Goal: Transaction & Acquisition: Purchase product/service

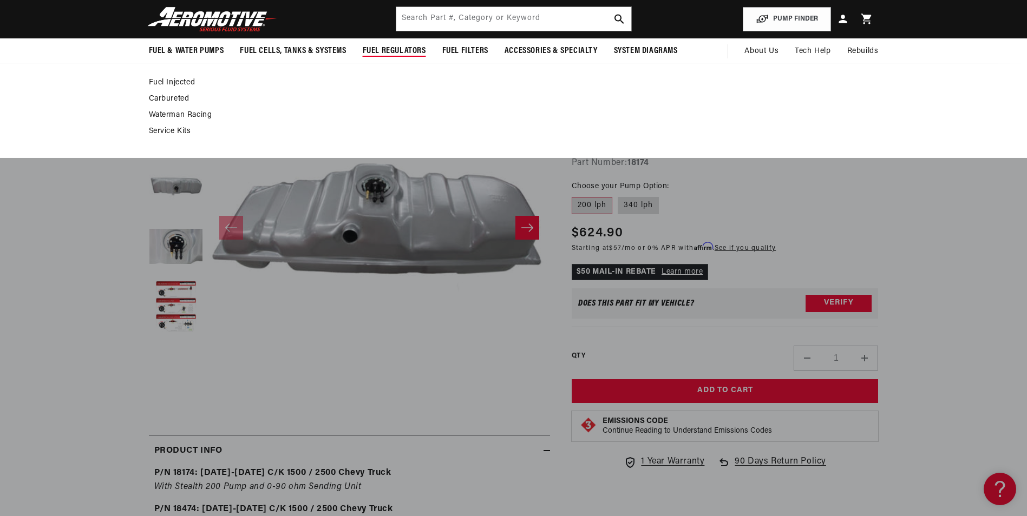
scroll to position [0, 428]
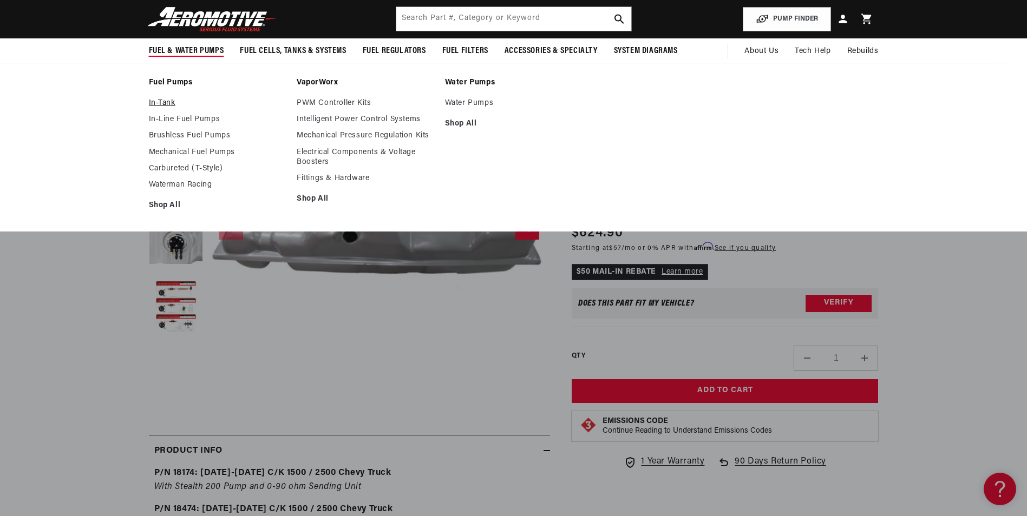
click at [166, 104] on link "In-Tank" at bounding box center [217, 103] width 137 height 10
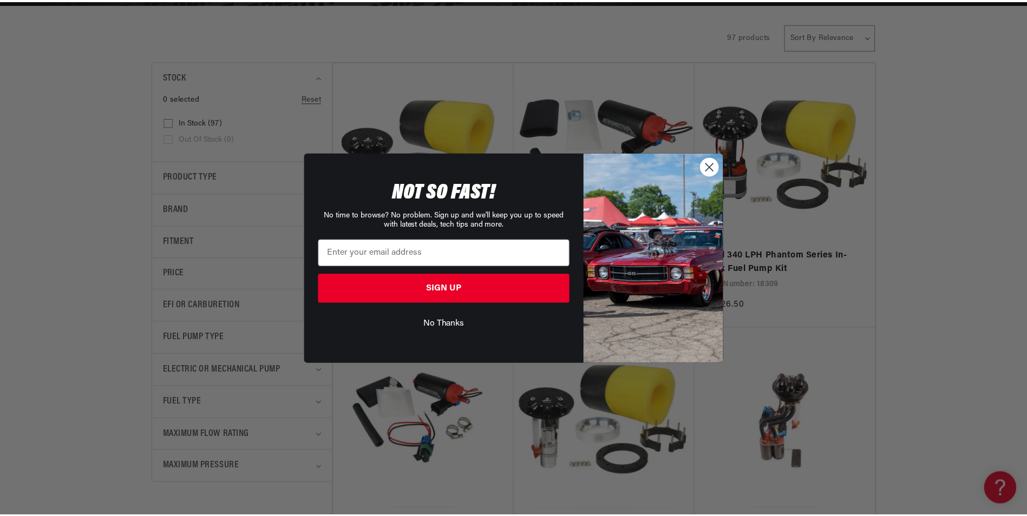
scroll to position [0, 428]
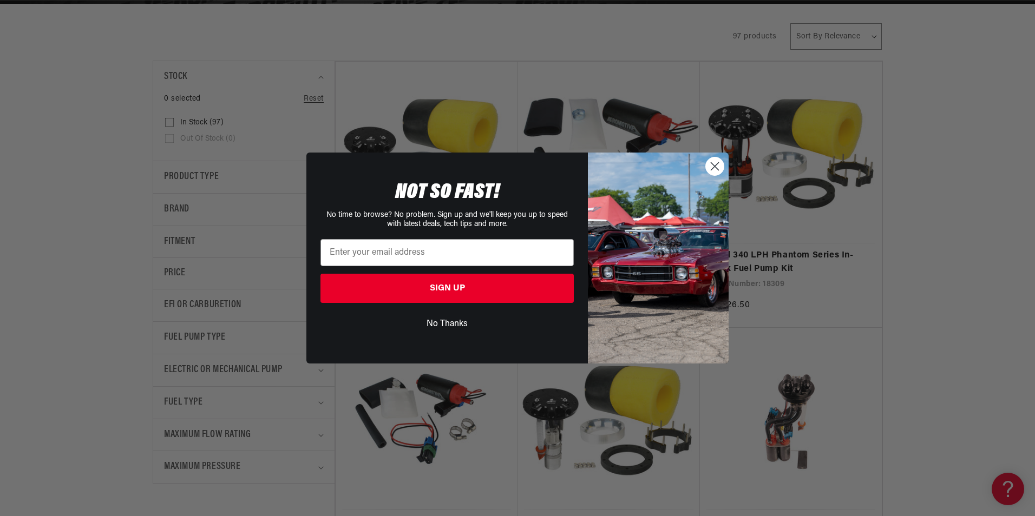
click at [716, 167] on icon "Close dialog" at bounding box center [715, 166] width 8 height 8
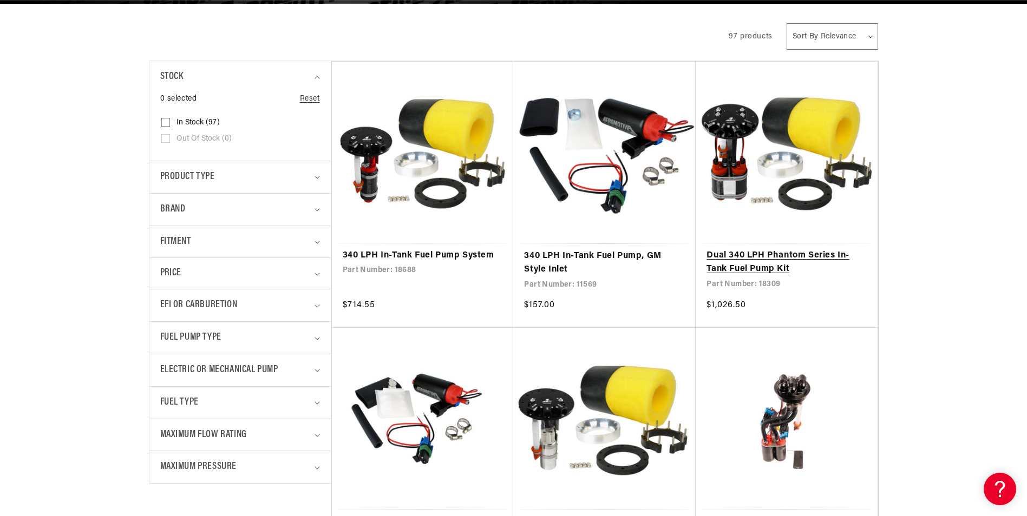
scroll to position [0, 0]
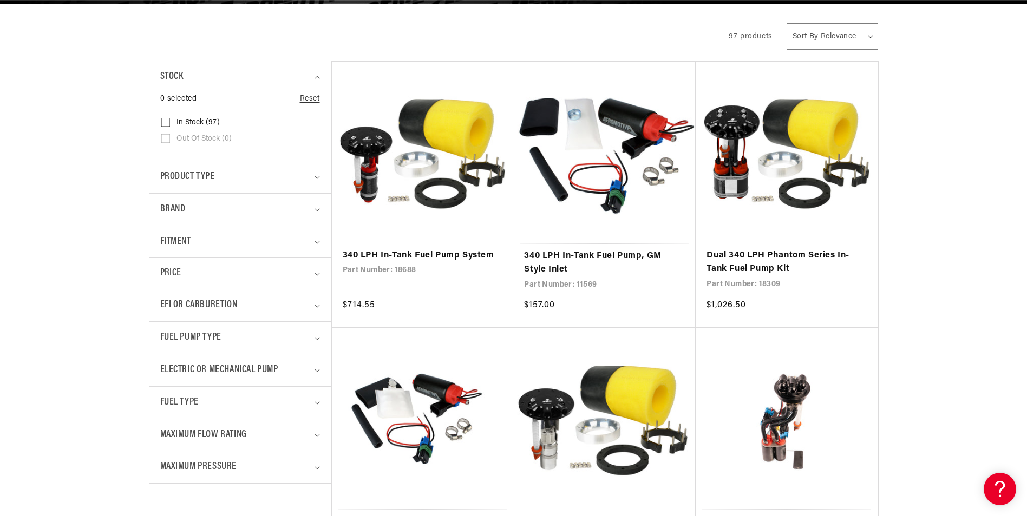
click at [854, 29] on select "Sort By Relevance Sort By Price, Low to High Sort By Price, High to Low" at bounding box center [831, 36] width 91 height 27
click at [314, 246] on summary "Fitment" at bounding box center [240, 242] width 160 height 32
click at [169, 304] on input "Vehicle Specific (38) Vehicle Specific (38 products)" at bounding box center [165, 305] width 9 height 9
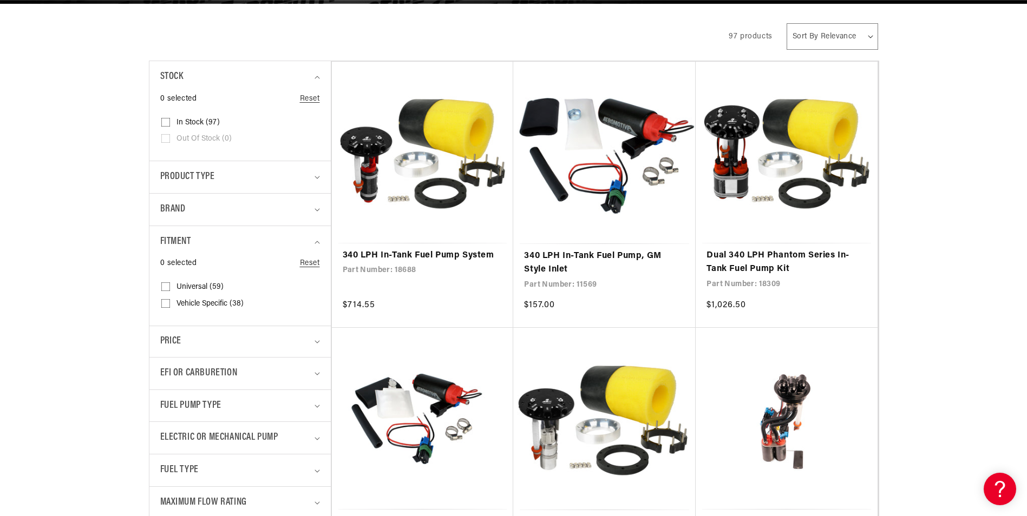
checkbox input "true"
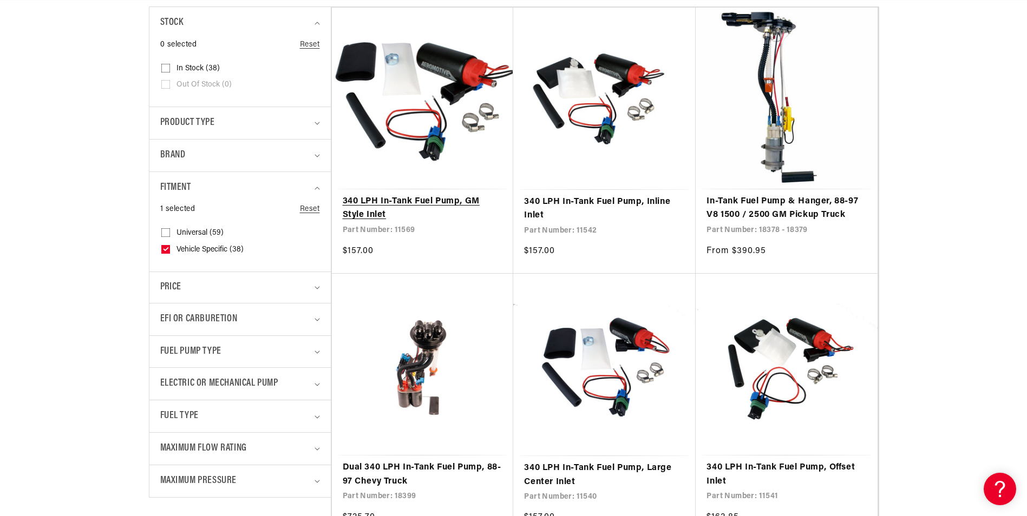
scroll to position [0, 428]
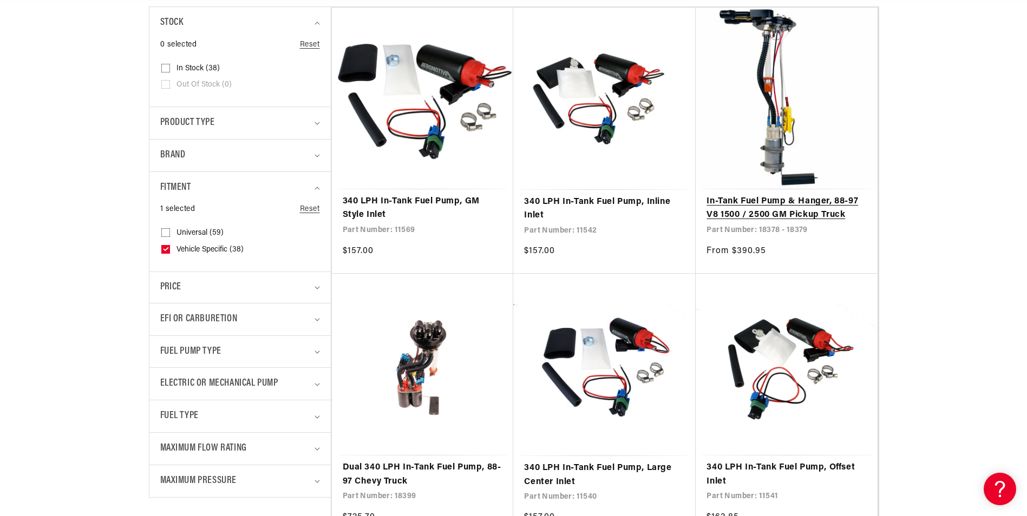
click at [764, 212] on link "In-Tank Fuel Pump & Hanger, 88-97 V8 1500 / 2500 GM Pickup Truck" at bounding box center [786, 209] width 160 height 28
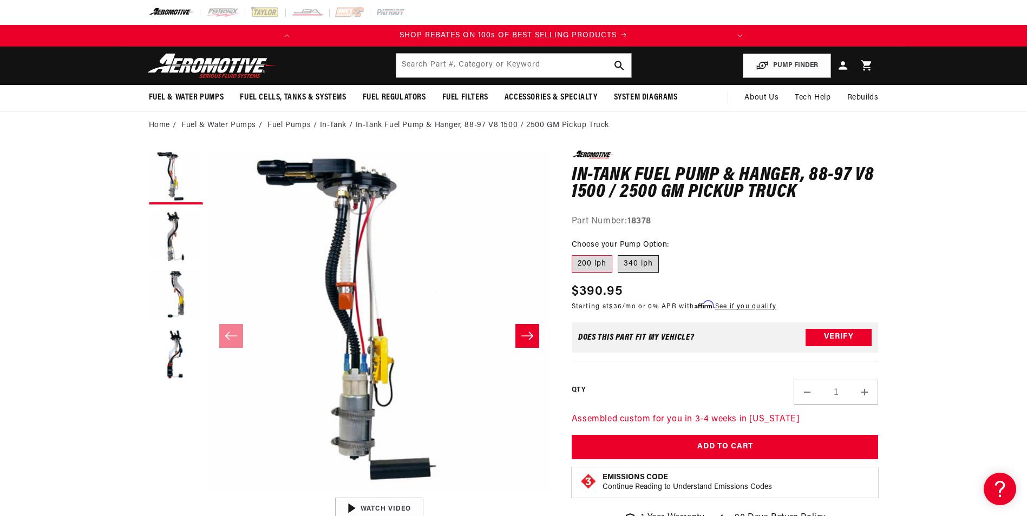
click at [645, 269] on label "340 lph" at bounding box center [637, 263] width 41 height 17
click at [618, 254] on input "340 lph" at bounding box center [617, 253] width 1 height 1
radio input "true"
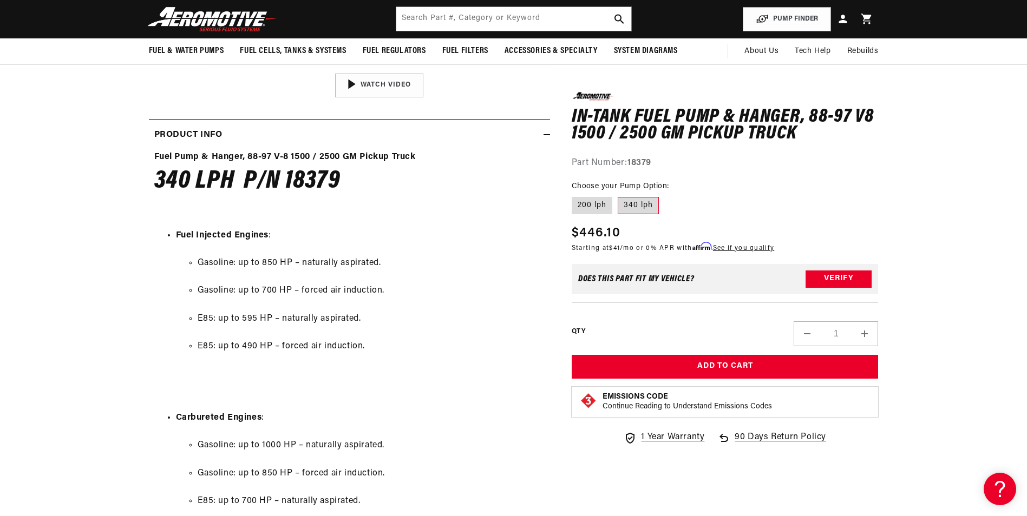
scroll to position [379, 0]
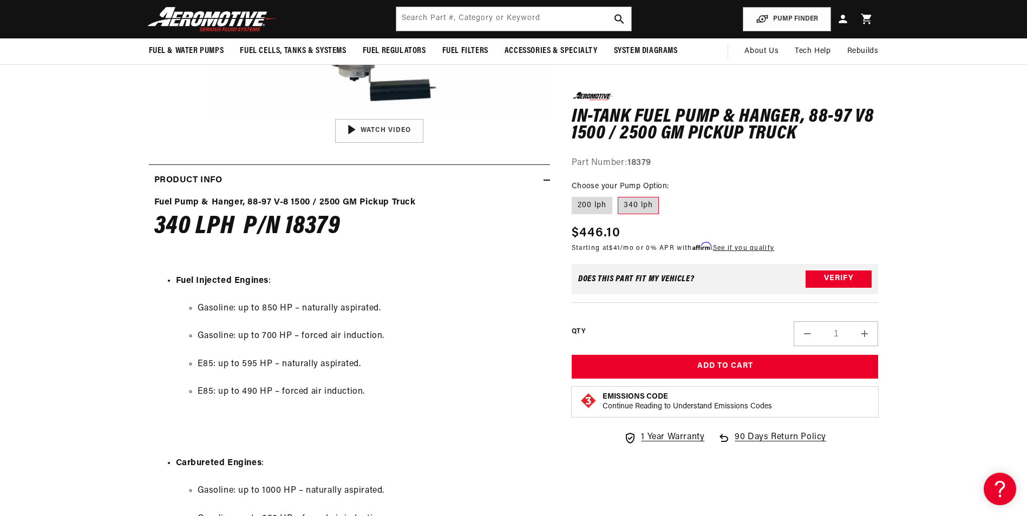
drag, startPoint x: 135, startPoint y: 228, endPoint x: 345, endPoint y: 247, distance: 211.3
drag, startPoint x: 345, startPoint y: 247, endPoint x: 303, endPoint y: 221, distance: 49.3
copy h4 "340 LPH P/N"
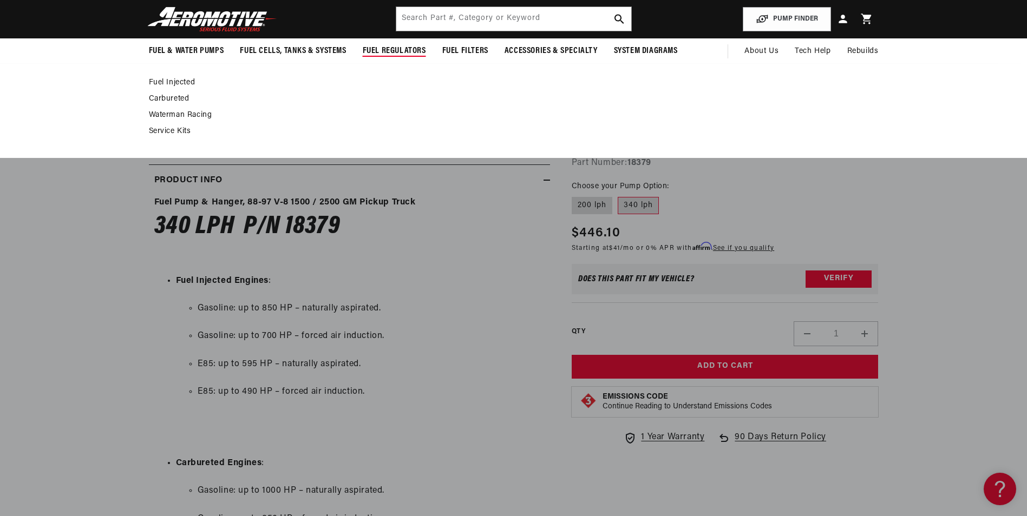
click at [172, 82] on link "Fuel Injected" at bounding box center [508, 83] width 719 height 10
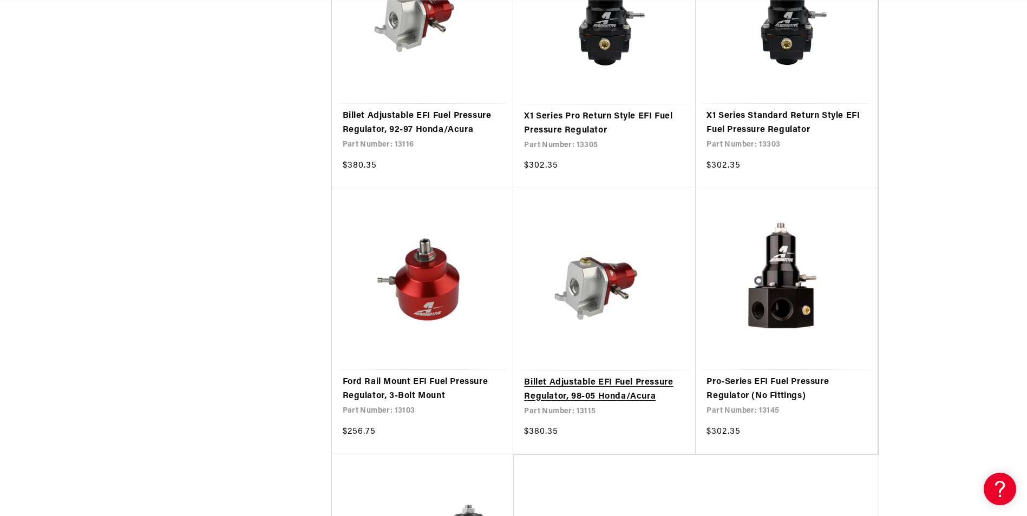
scroll to position [0, 428]
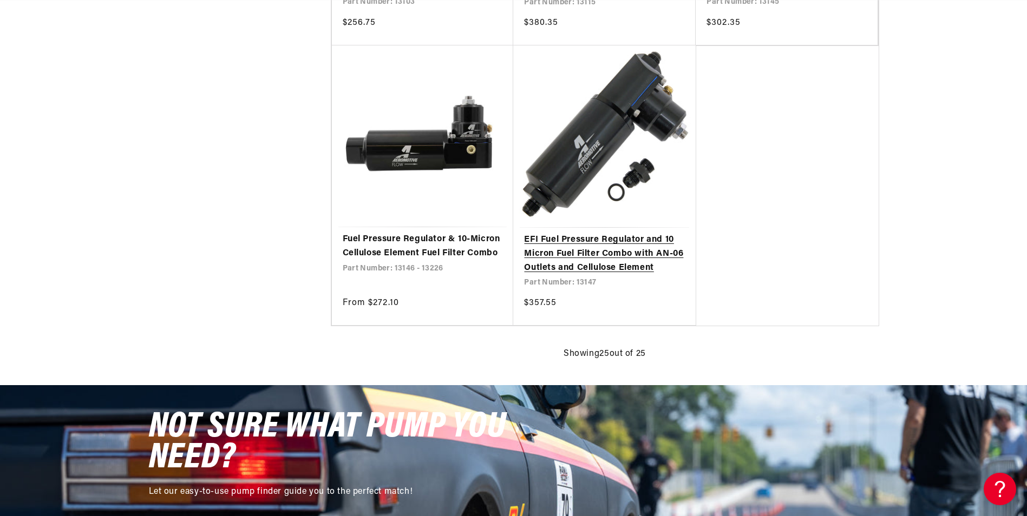
click at [629, 246] on link "EFI Fuel Pressure Regulator and 10 Micron Fuel Filter Combo with AN-06 Outlets …" at bounding box center [604, 254] width 161 height 42
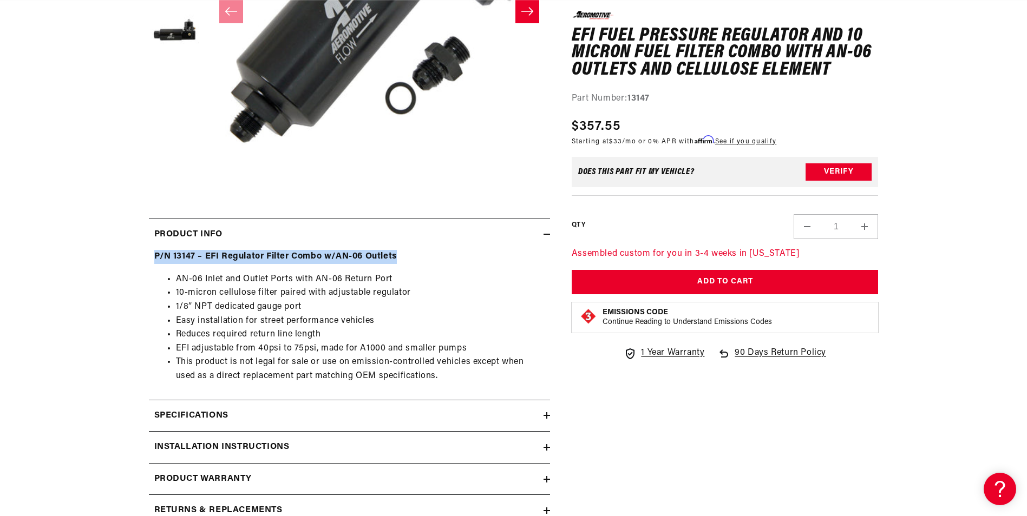
drag, startPoint x: 142, startPoint y: 258, endPoint x: 418, endPoint y: 257, distance: 276.0
click at [418, 257] on section "0.0 star rating Write a review EFI Fuel Pressure Regulator and 10 Micron Fuel F…" at bounding box center [514, 179] width 784 height 729
drag, startPoint x: 418, startPoint y: 257, endPoint x: 379, endPoint y: 254, distance: 39.1
copy strong "P/N 13147 – EFI Regulator Filter Combo w/AN-06 Outlets"
